Goal: Complete application form: Complete application form

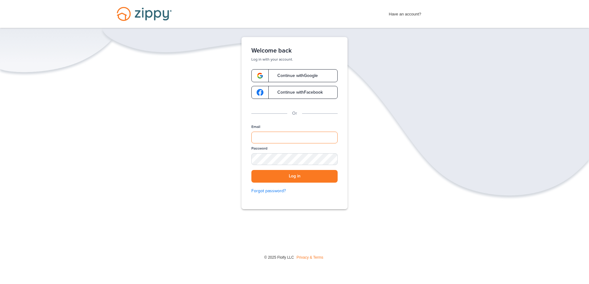
click at [294, 136] on input "Email" at bounding box center [295, 138] width 86 height 12
type input "*"
type input "**********"
click at [293, 178] on button "Log in" at bounding box center [295, 176] width 86 height 13
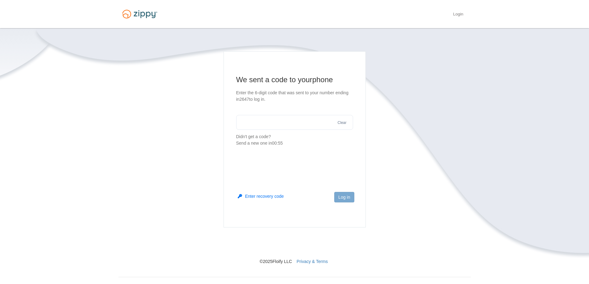
click at [282, 124] on input "text" at bounding box center [294, 122] width 117 height 15
type input "******"
click at [338, 197] on button "Log in" at bounding box center [344, 197] width 20 height 11
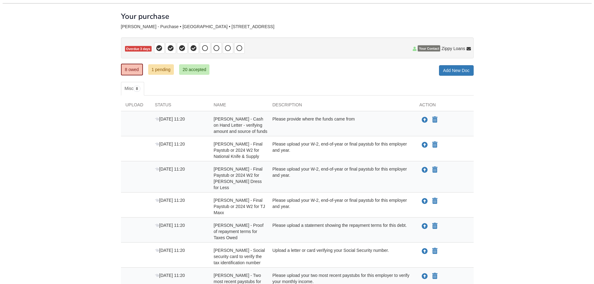
scroll to position [62, 0]
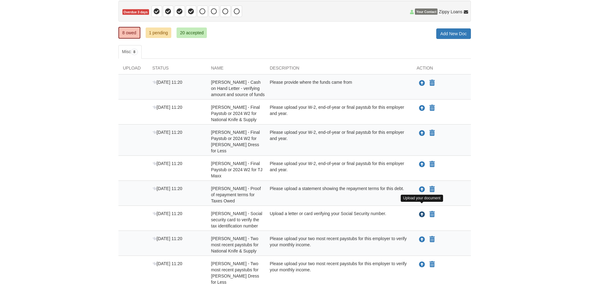
click at [422, 212] on icon "Upload LaTisha Hawkins - Social security card to verify the tax identification …" at bounding box center [422, 215] width 6 height 6
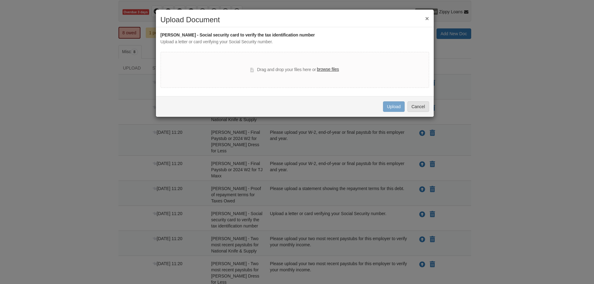
click at [330, 70] on label "browse files" at bounding box center [328, 69] width 22 height 7
click at [0, 0] on input "browse files" at bounding box center [0, 0] width 0 height 0
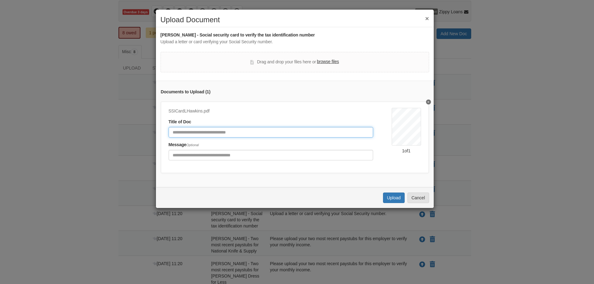
click at [209, 134] on input "Document Title" at bounding box center [271, 132] width 204 height 11
type input "**********"
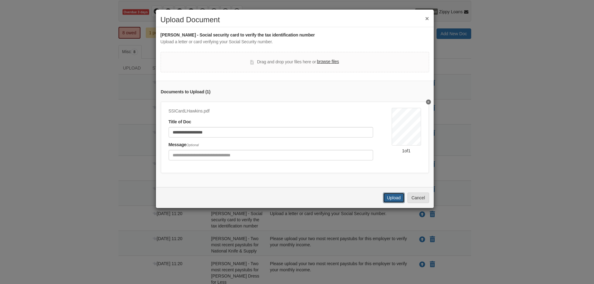
click at [391, 201] on button "Upload" at bounding box center [394, 198] width 22 height 11
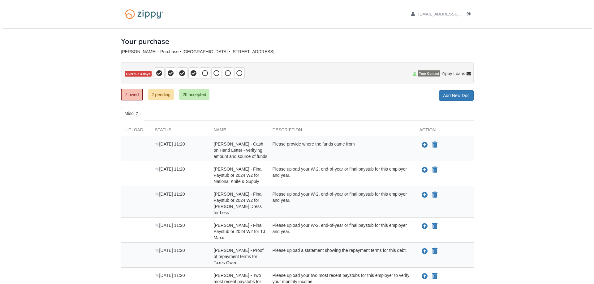
scroll to position [62, 0]
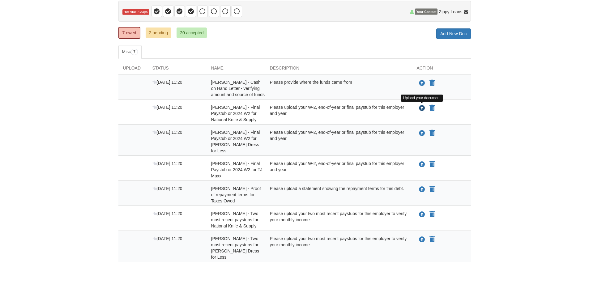
click at [420, 109] on icon "Upload LaTisha Hawkins - Final Paystub or 2024 W2 for National Knife & Supply" at bounding box center [422, 108] width 6 height 6
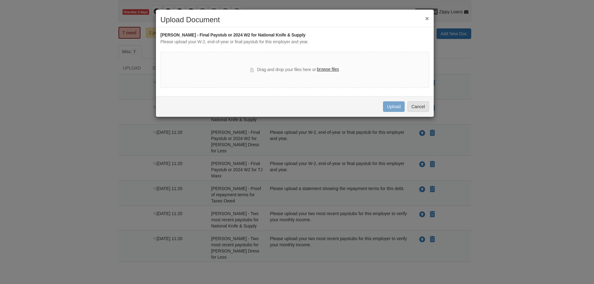
click at [331, 69] on label "browse files" at bounding box center [328, 69] width 22 height 7
click at [0, 0] on input "browse files" at bounding box center [0, 0] width 0 height 0
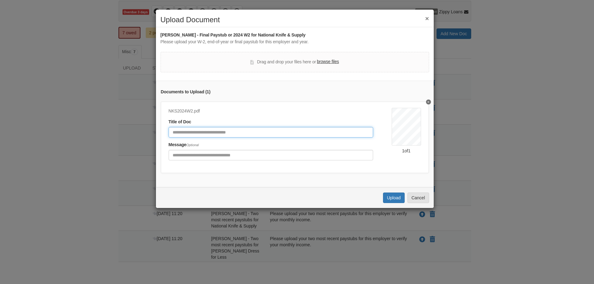
click at [206, 133] on input "Document Title" at bounding box center [271, 132] width 204 height 11
type input "**********"
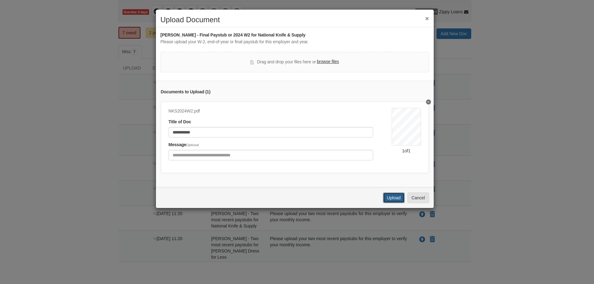
click at [398, 201] on button "Upload" at bounding box center [394, 198] width 22 height 11
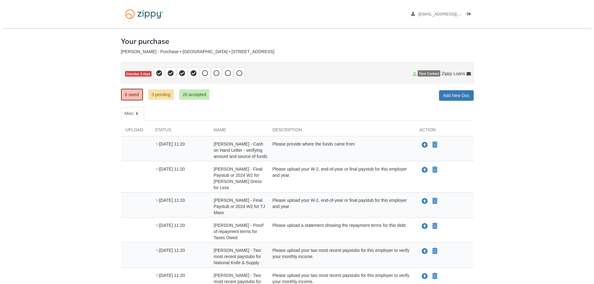
scroll to position [52, 0]
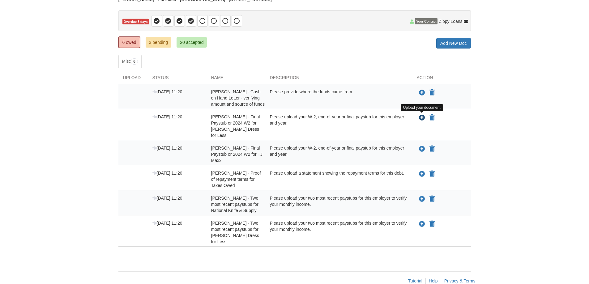
click at [421, 117] on icon "Upload LaTisha Hawkins - Final Paystub or 2024 W2 for Ross Dress for Less" at bounding box center [422, 118] width 6 height 6
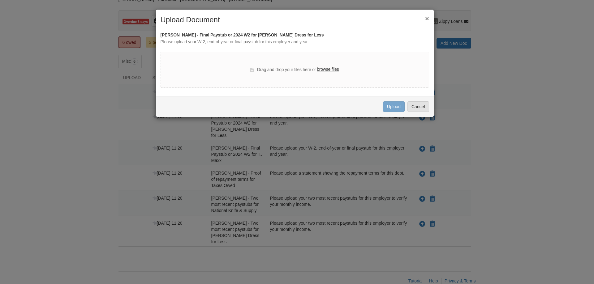
click at [337, 69] on label "browse files" at bounding box center [328, 69] width 22 height 7
click at [0, 0] on input "browse files" at bounding box center [0, 0] width 0 height 0
click at [325, 69] on label "browse files" at bounding box center [328, 69] width 22 height 7
click at [0, 0] on input "browse files" at bounding box center [0, 0] width 0 height 0
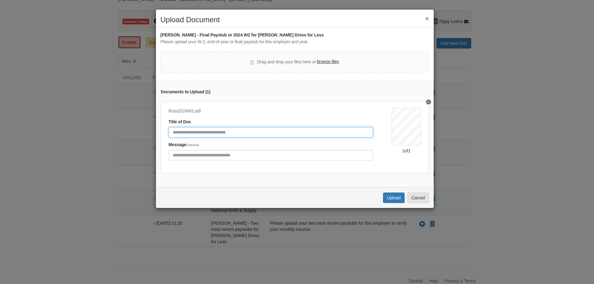
click at [242, 132] on input "Document Title" at bounding box center [271, 132] width 204 height 11
type input "**********"
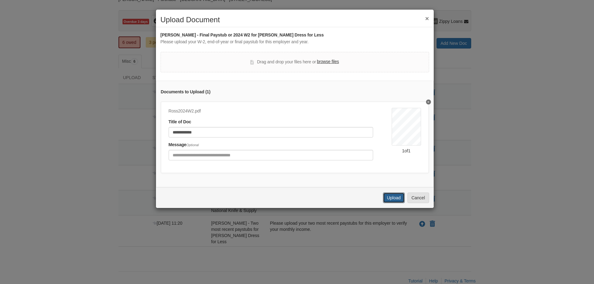
click at [399, 203] on button "Upload" at bounding box center [394, 198] width 22 height 11
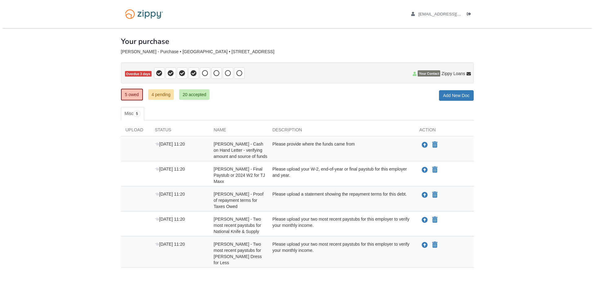
scroll to position [27, 0]
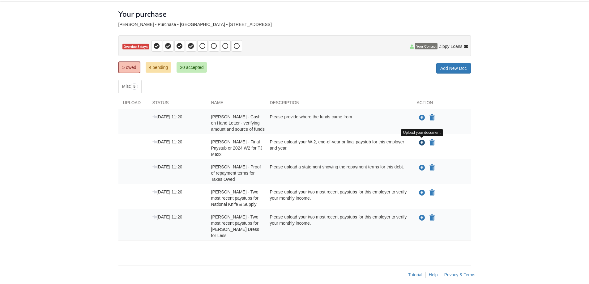
click at [421, 144] on icon "Upload LaTisha Hawkins - Final Paystub or 2024 W2 for TJ Maxx" at bounding box center [422, 143] width 6 height 6
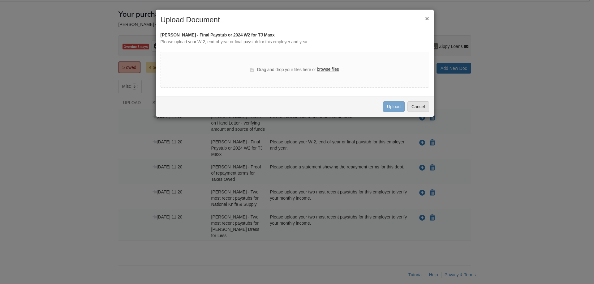
click at [334, 68] on label "browse files" at bounding box center [328, 69] width 22 height 7
click at [0, 0] on input "browse files" at bounding box center [0, 0] width 0 height 0
click at [323, 69] on label "browse files" at bounding box center [328, 69] width 22 height 7
click at [0, 0] on input "browse files" at bounding box center [0, 0] width 0 height 0
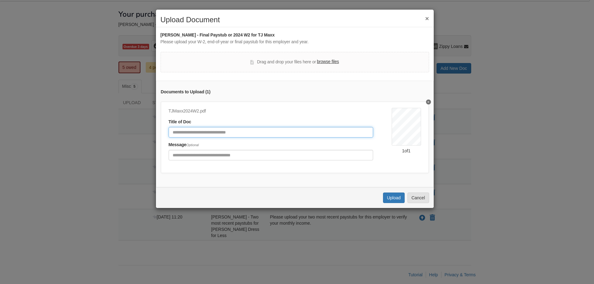
click at [241, 136] on input "Document Title" at bounding box center [271, 132] width 204 height 11
type input "**********"
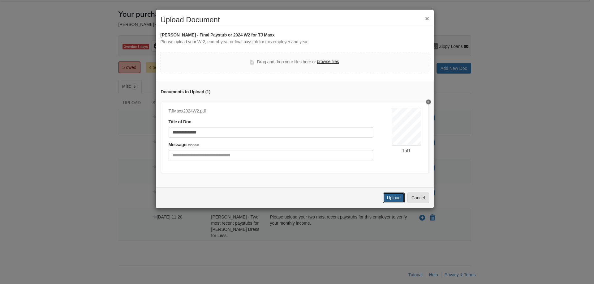
drag, startPoint x: 395, startPoint y: 199, endPoint x: 397, endPoint y: 203, distance: 4.6
click at [397, 203] on button "Upload" at bounding box center [394, 198] width 22 height 11
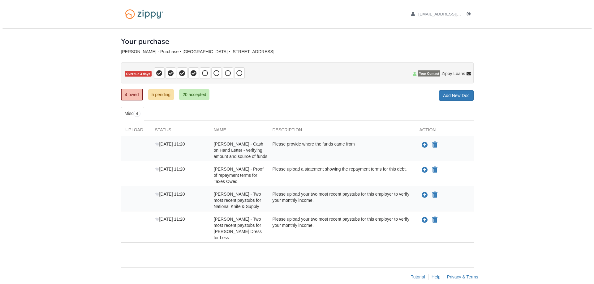
scroll to position [2, 0]
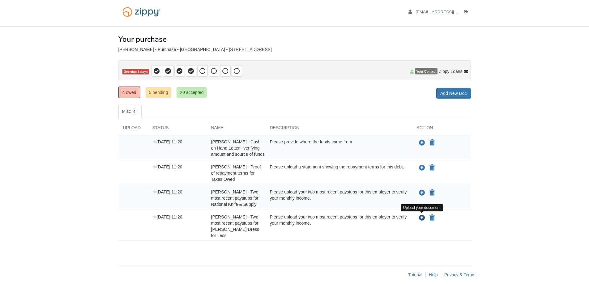
click at [422, 217] on icon "Upload LaTisha Hawkins - Two most recent paystubs for Ross Dress for Less" at bounding box center [422, 218] width 6 height 6
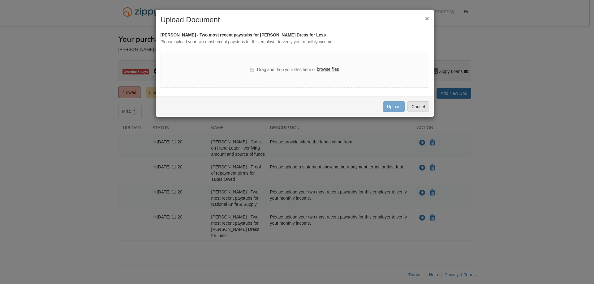
click at [425, 19] on h2 "Upload Document" at bounding box center [295, 20] width 269 height 8
click at [427, 19] on button "×" at bounding box center [427, 18] width 4 height 6
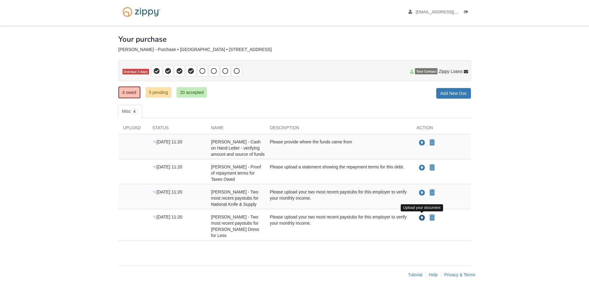
click at [423, 219] on icon "Upload LaTisha Hawkins - Two most recent paystubs for Ross Dress for Less" at bounding box center [422, 218] width 6 height 6
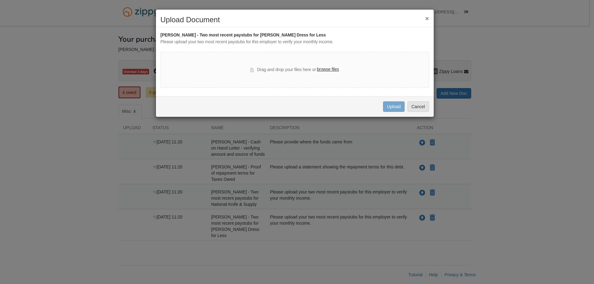
click at [336, 71] on label "browse files" at bounding box center [328, 69] width 22 height 7
click at [0, 0] on input "browse files" at bounding box center [0, 0] width 0 height 0
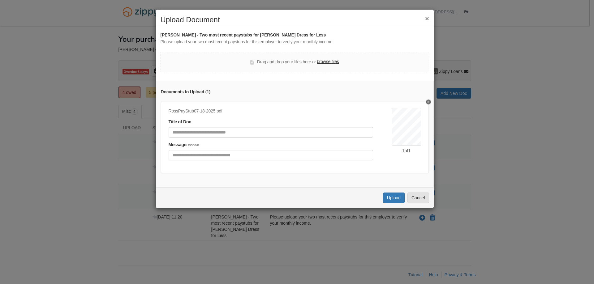
click at [332, 62] on label "browse files" at bounding box center [328, 61] width 22 height 7
click at [0, 0] on input "browse files" at bounding box center [0, 0] width 0 height 0
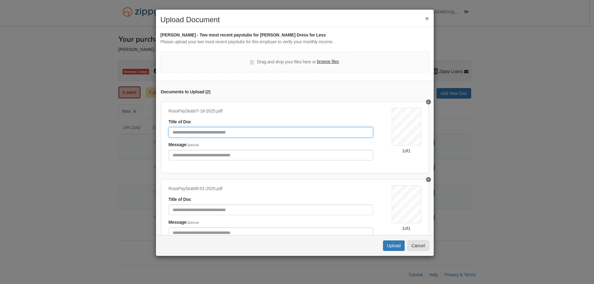
click at [204, 134] on input "Document Title" at bounding box center [271, 132] width 204 height 11
type input "**********"
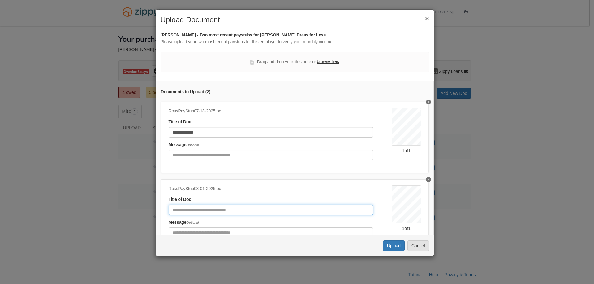
click at [196, 211] on input "Document Title" at bounding box center [271, 210] width 204 height 11
type input "**********"
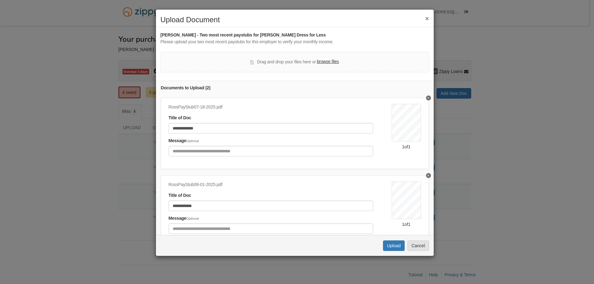
scroll to position [0, 0]
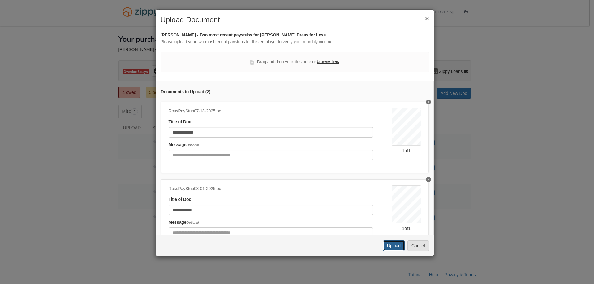
click at [394, 247] on button "Upload" at bounding box center [394, 246] width 22 height 11
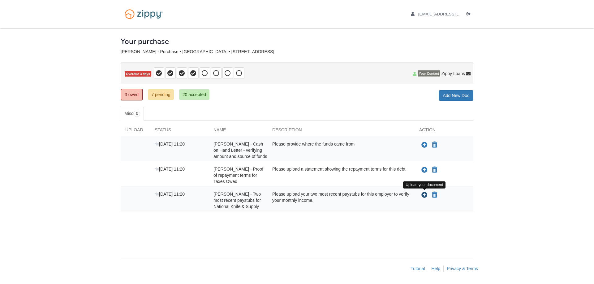
click at [425, 196] on icon "Upload LaTisha Hawkins - Two most recent paystubs for National Knife & Supply" at bounding box center [424, 195] width 6 height 6
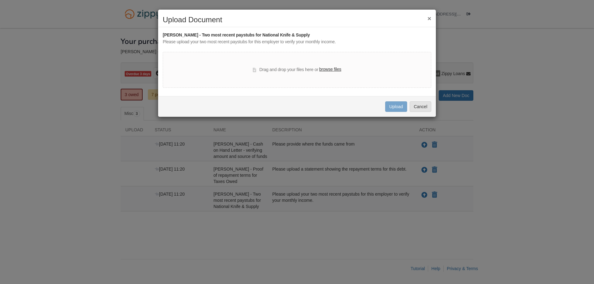
click at [325, 70] on label "browse files" at bounding box center [330, 69] width 22 height 7
click at [0, 0] on input "browse files" at bounding box center [0, 0] width 0 height 0
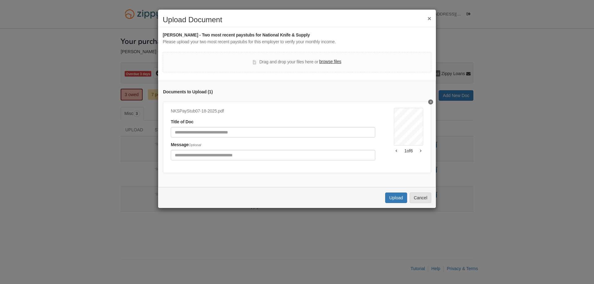
click at [335, 60] on label "browse files" at bounding box center [330, 61] width 22 height 7
click at [0, 0] on input "browse files" at bounding box center [0, 0] width 0 height 0
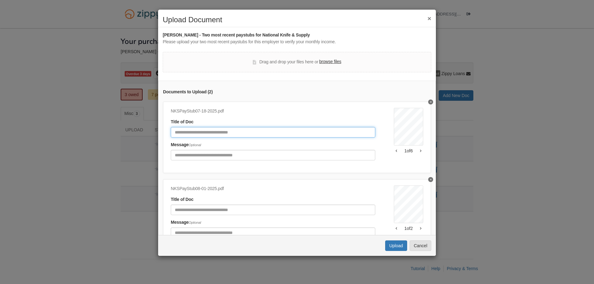
click at [298, 132] on input "Document Title" at bounding box center [273, 132] width 204 height 11
type input "**********"
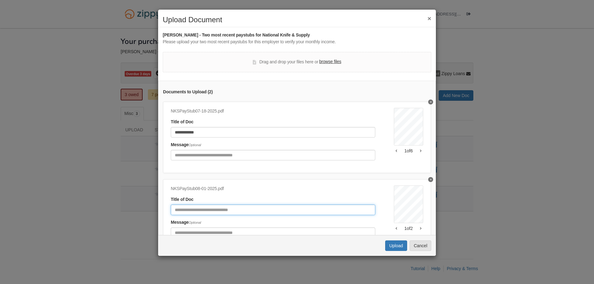
click at [255, 214] on input "Document Title" at bounding box center [273, 210] width 204 height 11
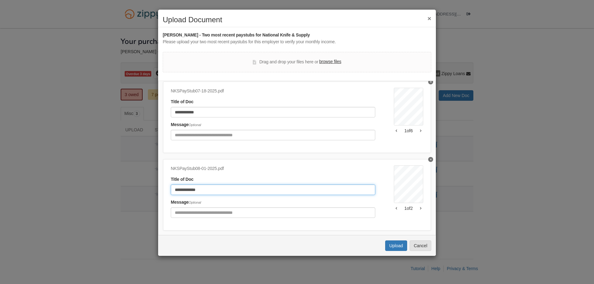
scroll to position [31, 0]
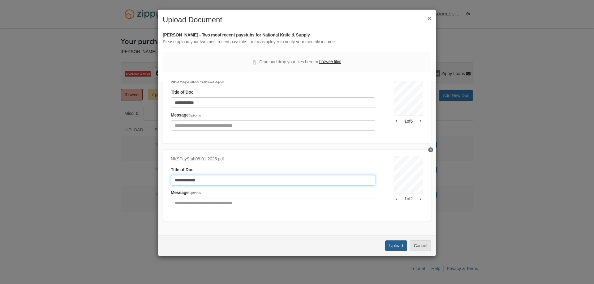
type input "**********"
click at [395, 245] on button "Upload" at bounding box center [396, 246] width 22 height 11
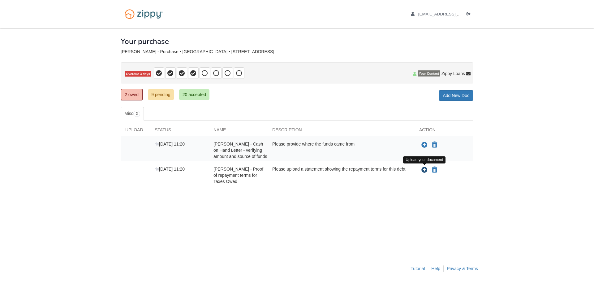
click at [425, 171] on icon "Upload LaTisha Hawkins - Proof of repayment terms for Taxes Owed" at bounding box center [424, 170] width 6 height 6
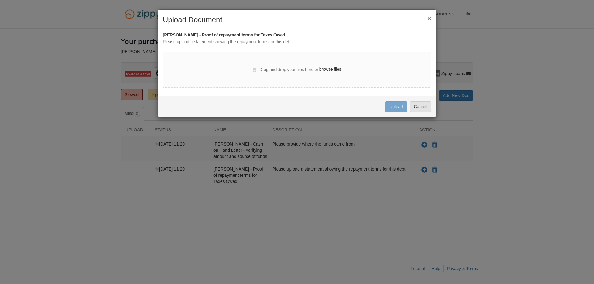
click at [326, 69] on label "browse files" at bounding box center [330, 69] width 22 height 7
click at [0, 0] on input "browse files" at bounding box center [0, 0] width 0 height 0
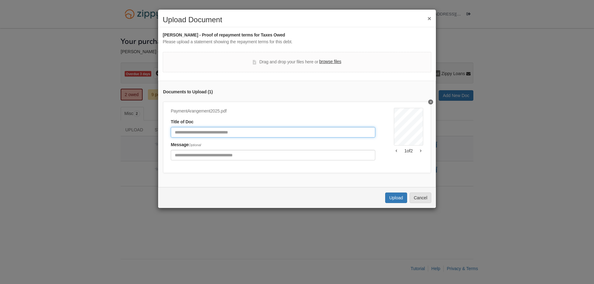
click at [231, 132] on input "Document Title" at bounding box center [273, 132] width 204 height 11
type input "**********"
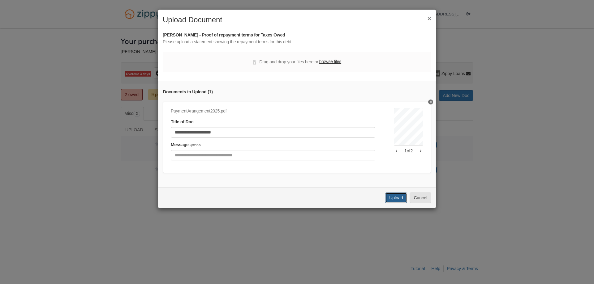
click at [396, 203] on button "Upload" at bounding box center [396, 198] width 22 height 11
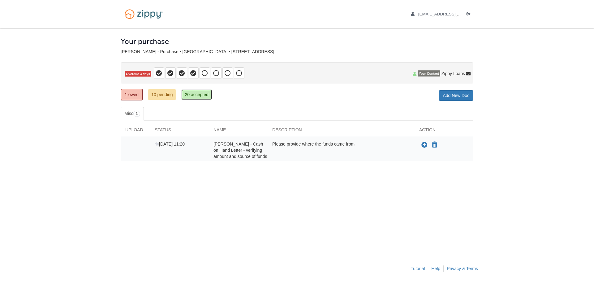
click at [196, 94] on link "20 accepted" at bounding box center [196, 94] width 30 height 11
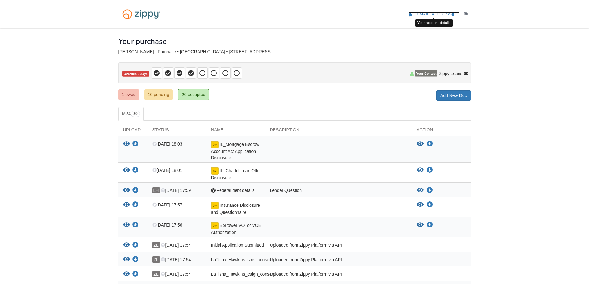
click at [447, 13] on span "latishahawkins6@gmail.com" at bounding box center [451, 14] width 71 height 5
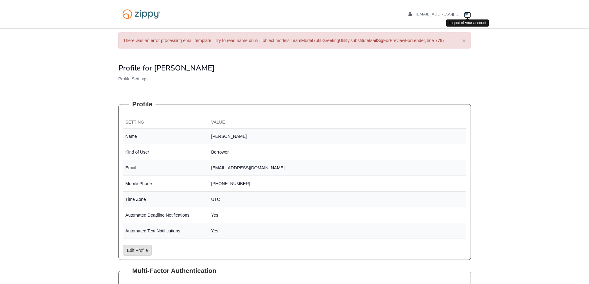
click at [467, 12] on icon "Log out" at bounding box center [466, 14] width 4 height 4
